Goal: Information Seeking & Learning: Learn about a topic

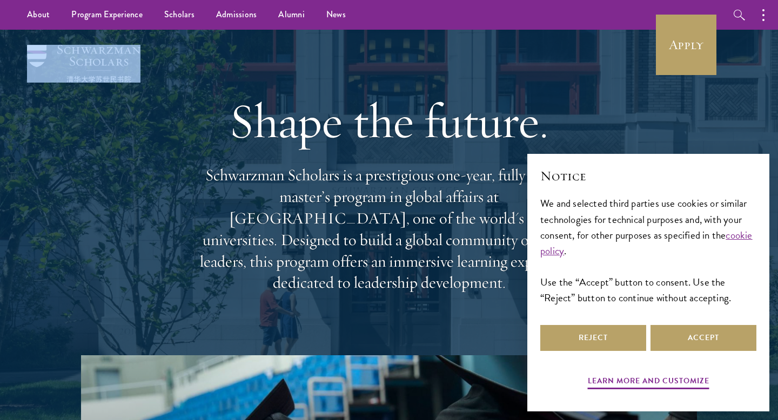
drag, startPoint x: 149, startPoint y: 49, endPoint x: 48, endPoint y: 46, distance: 101.0
click at [54, 47] on div "Shape the future. Schwarzman Scholars is a prestigious one-year, fully funded m…" at bounding box center [389, 193] width 670 height 326
click at [76, 51] on img at bounding box center [83, 64] width 113 height 38
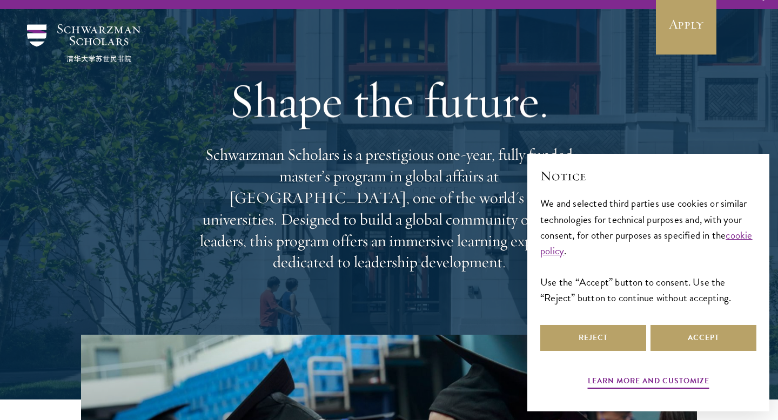
scroll to position [28, 0]
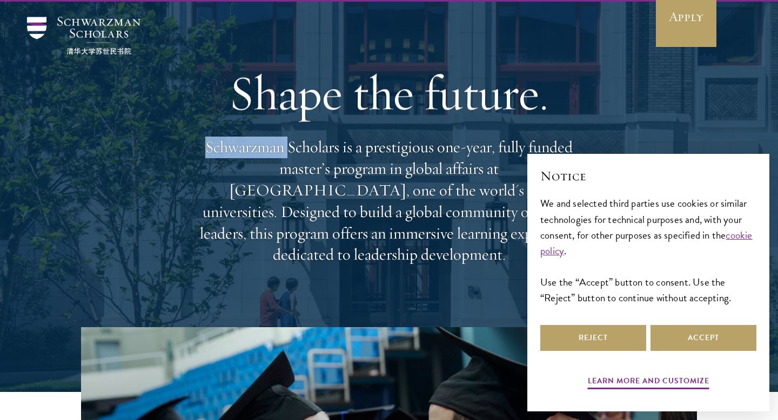
drag, startPoint x: 287, startPoint y: 158, endPoint x: 199, endPoint y: 158, distance: 87.5
click at [199, 158] on p "Schwarzman Scholars is a prestigious one-year, fully funded master’s program in…" at bounding box center [388, 201] width 389 height 129
copy p "Schwarzman"
